Goal: Find specific page/section: Find specific page/section

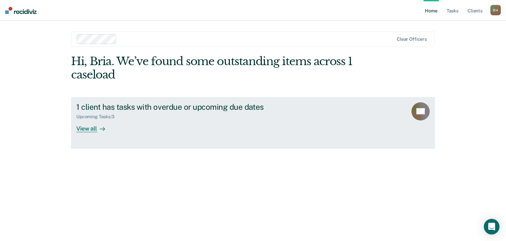
click at [101, 131] on icon at bounding box center [102, 129] width 5 height 5
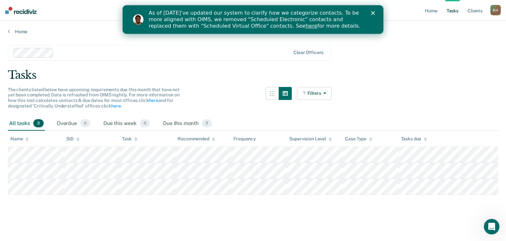
click at [370, 14] on div "As of [DATE]'ve updated our system to clarify how we categorize contacts. To be…" at bounding box center [261, 19] width 224 height 23
click at [372, 13] on icon "Close" at bounding box center [373, 13] width 4 height 4
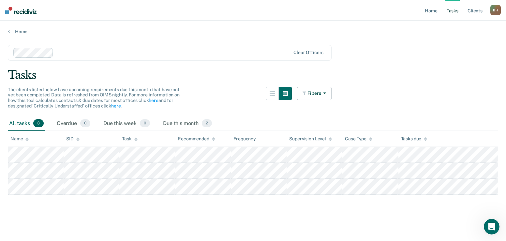
drag, startPoint x: 495, startPoint y: 12, endPoint x: 492, endPoint y: 16, distance: 4.8
click at [495, 13] on div "B H" at bounding box center [495, 10] width 10 height 10
click at [478, 7] on link "Client s" at bounding box center [475, 10] width 18 height 21
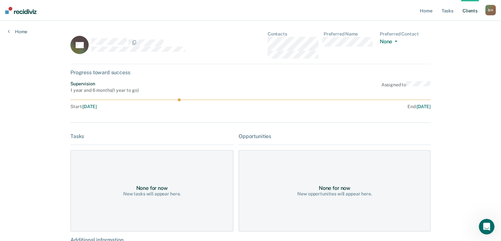
click at [453, 133] on div "Home Tasks Client s [PERSON_NAME] [PERSON_NAME] Profile How it works Log Out Ho…" at bounding box center [250, 157] width 501 height 314
click at [472, 11] on link "Client s" at bounding box center [470, 10] width 18 height 21
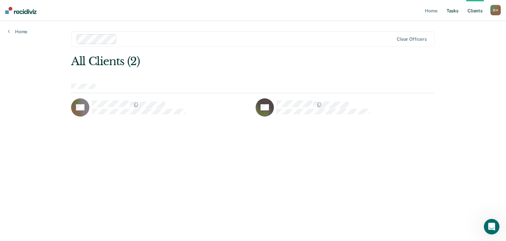
click at [454, 11] on link "Tasks" at bounding box center [452, 10] width 14 height 21
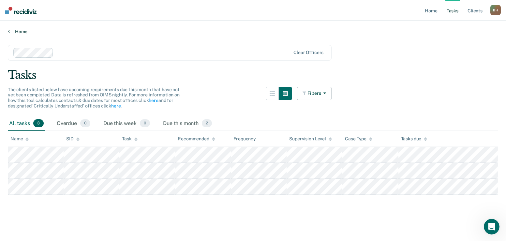
click at [17, 30] on link "Home" at bounding box center [253, 32] width 490 height 6
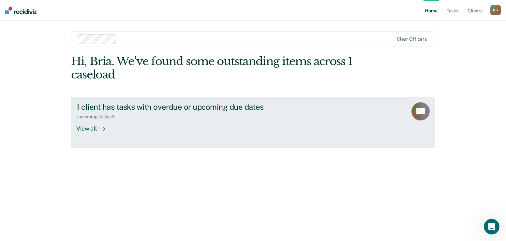
click at [329, 122] on link "1 client has tasks with overdue or upcoming due dates Upcoming Tasks : 3 View a…" at bounding box center [253, 122] width 364 height 51
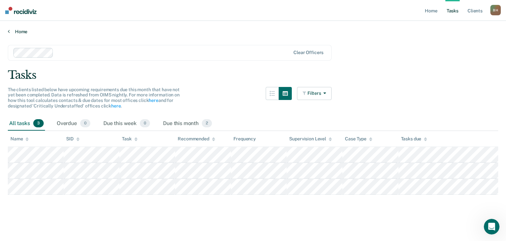
click at [19, 33] on link "Home" at bounding box center [253, 32] width 490 height 6
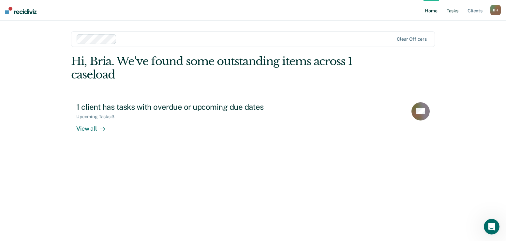
click at [456, 10] on link "Tasks" at bounding box center [452, 10] width 14 height 21
